Goal: Information Seeking & Learning: Learn about a topic

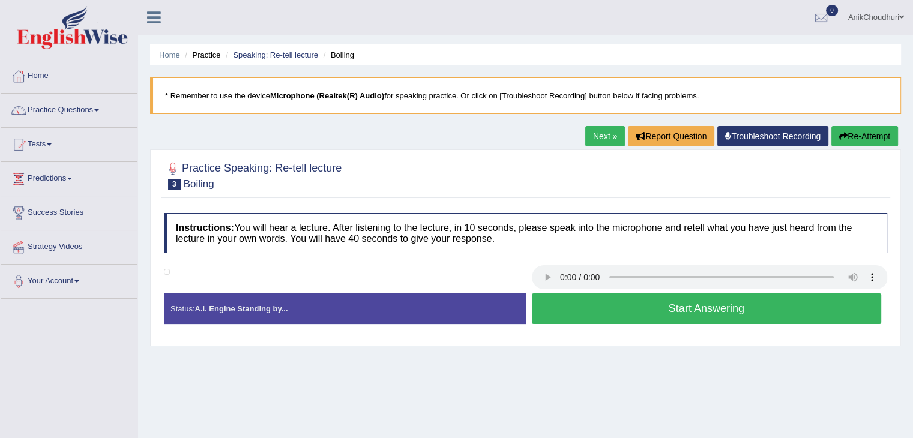
click at [596, 357] on div "Home Practice Speaking: Re-tell lecture Boiling * Remember to use the device Mi…" at bounding box center [525, 300] width 775 height 600
click at [694, 312] on button "Start Answering" at bounding box center [707, 309] width 350 height 31
click at [646, 301] on button "Start Answering" at bounding box center [707, 309] width 350 height 31
click at [693, 309] on button "Start Answering" at bounding box center [707, 309] width 350 height 31
click at [600, 249] on h4 "Instructions: You will hear a lecture. After listening to the lecture, in 10 se…" at bounding box center [526, 233] width 724 height 40
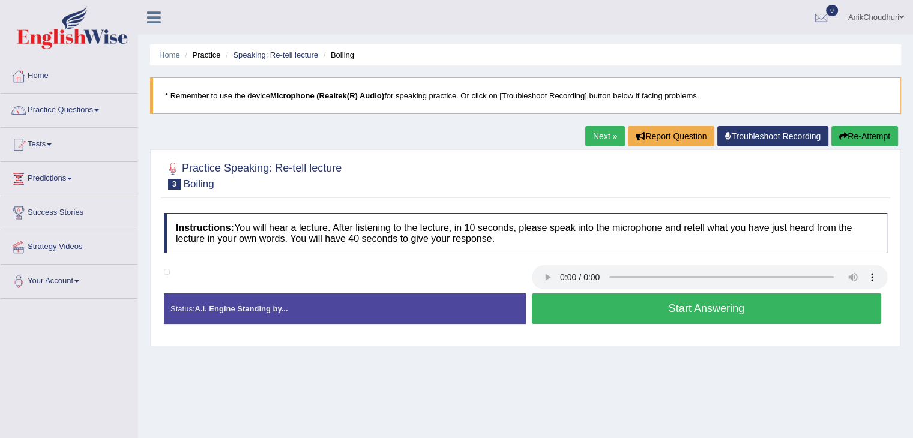
click at [727, 310] on button "Start Answering" at bounding box center [707, 309] width 350 height 31
click at [702, 310] on button "Start Answering" at bounding box center [707, 309] width 350 height 31
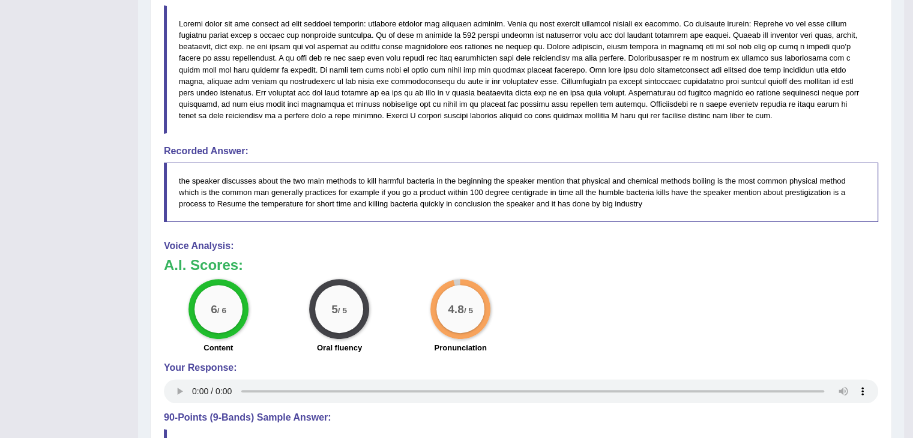
scroll to position [315, 0]
